Goal: Find specific page/section: Find specific page/section

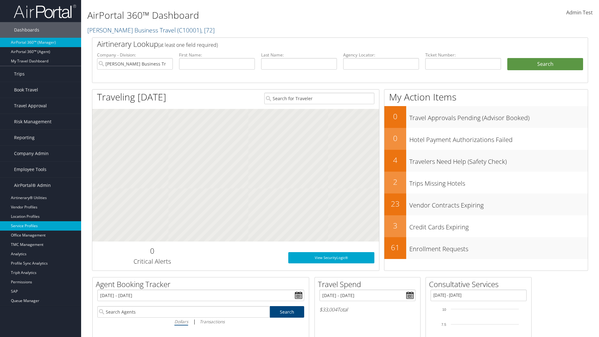
click at [41, 226] on link "Service Profiles" at bounding box center [40, 225] width 81 height 9
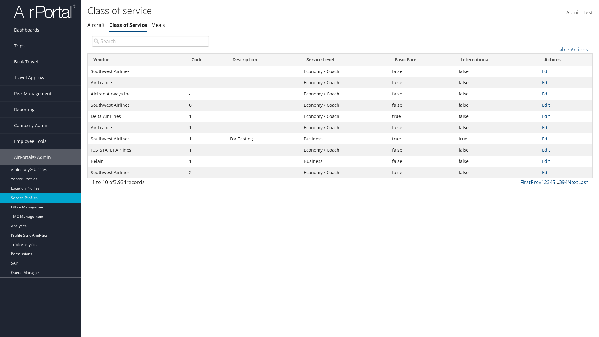
click at [206, 60] on th "Code" at bounding box center [206, 60] width 41 height 12
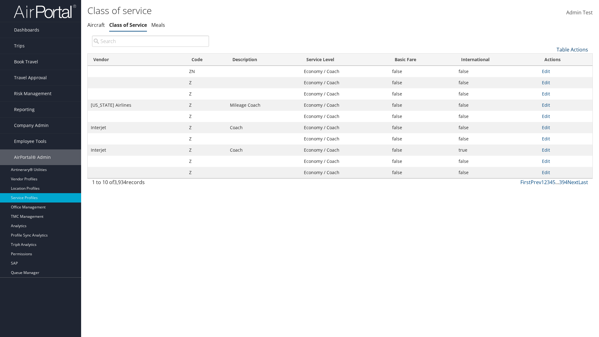
click at [206, 60] on th "Code" at bounding box center [206, 60] width 41 height 12
click at [572, 49] on link "Table Actions" at bounding box center [571, 49] width 31 height 7
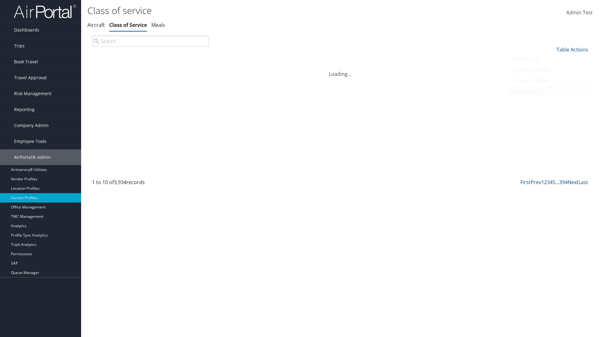
click at [551, 91] on link "Page Length" at bounding box center [551, 91] width 82 height 11
click at [551, 70] on link "25" at bounding box center [551, 70] width 82 height 11
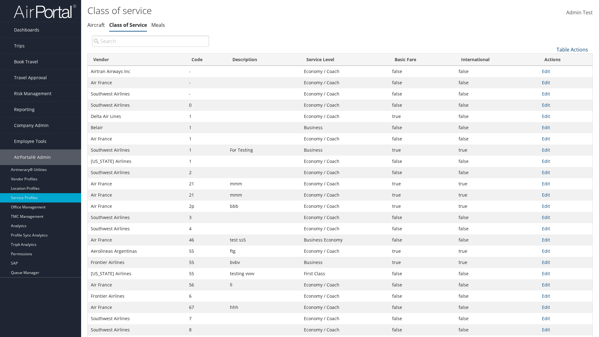
click at [572, 49] on link "Table Actions" at bounding box center [571, 49] width 31 height 7
click at [551, 91] on link "Page Length" at bounding box center [551, 91] width 82 height 11
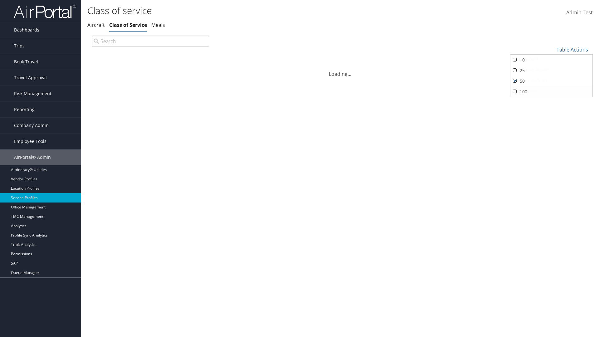
scroll to position [21, 0]
